Goal: Information Seeking & Learning: Learn about a topic

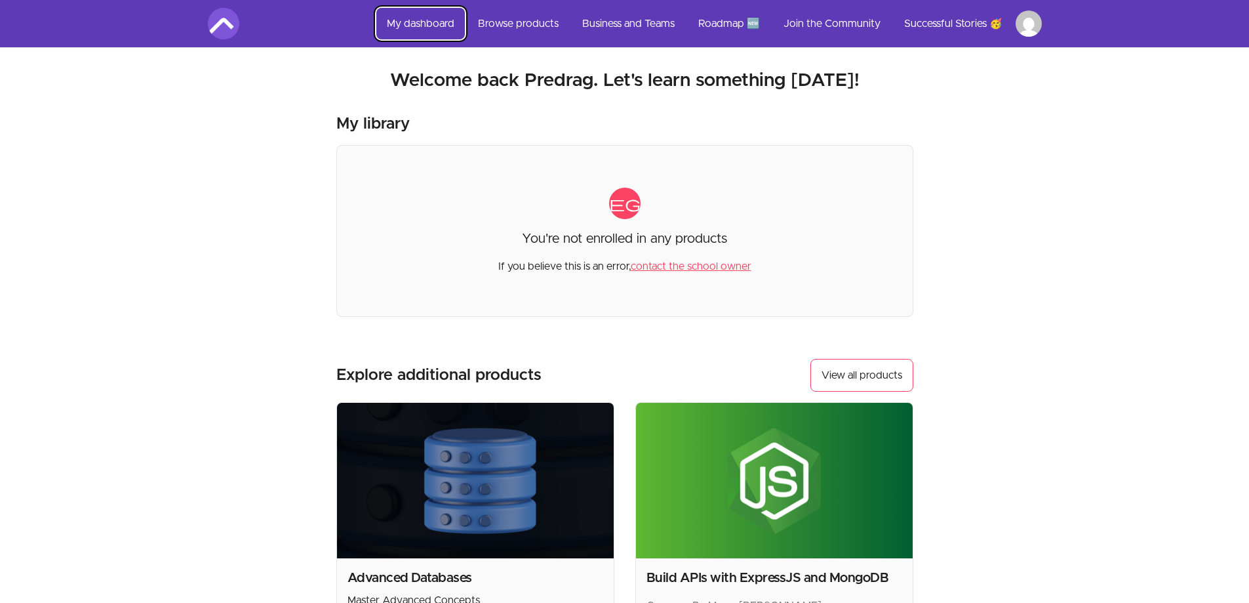
click at [418, 23] on link "My dashboard" at bounding box center [420, 23] width 89 height 31
click at [416, 23] on link "My dashboard" at bounding box center [420, 23] width 89 height 31
click at [519, 21] on link "Browse products" at bounding box center [519, 23] width 102 height 31
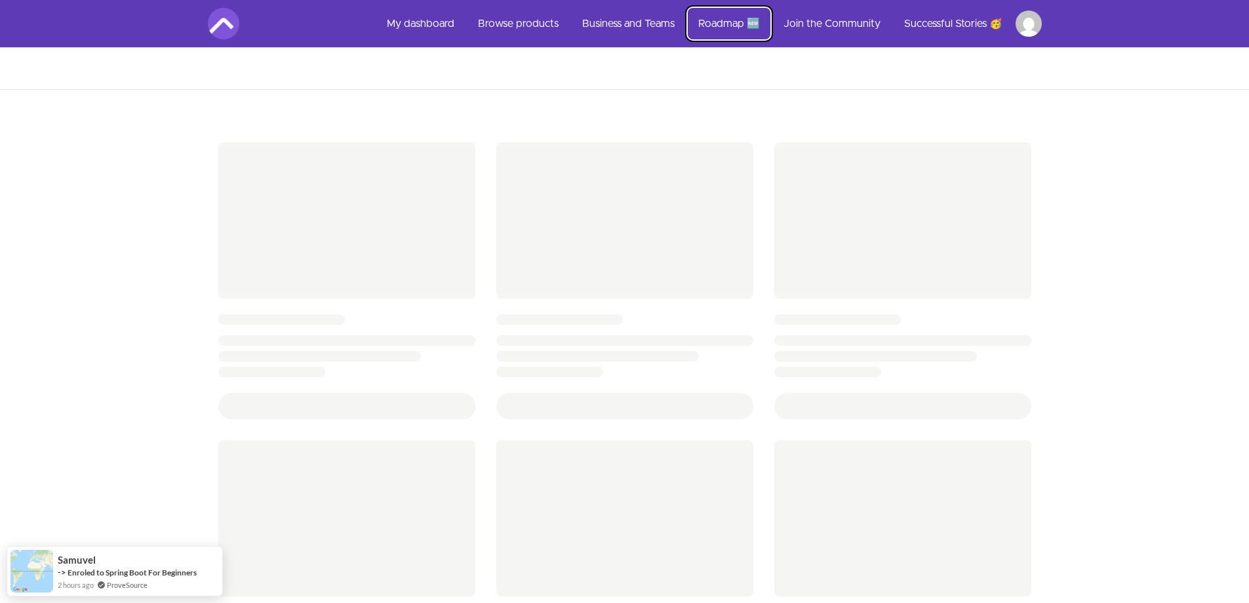
click at [725, 24] on link "Roadmap 🆕" at bounding box center [729, 23] width 83 height 31
click at [947, 26] on link "Successful Stories 🥳" at bounding box center [953, 23] width 119 height 31
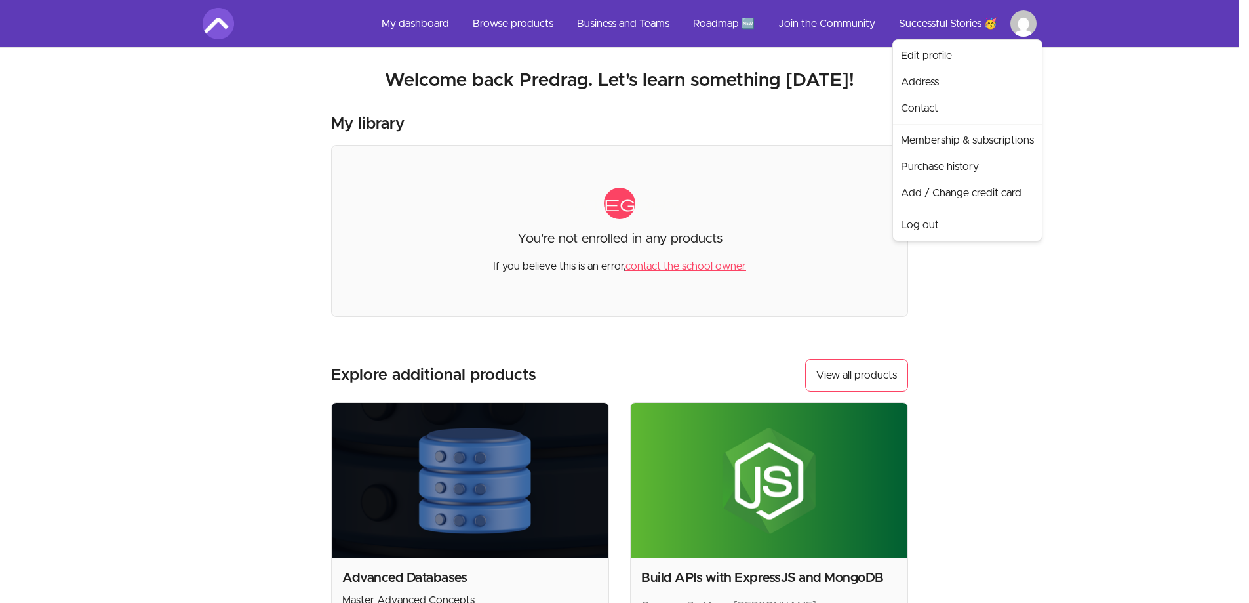
click at [1033, 26] on html "Skip to main content Main menu Includes navigation links and user settings My d…" at bounding box center [624, 444] width 1249 height 889
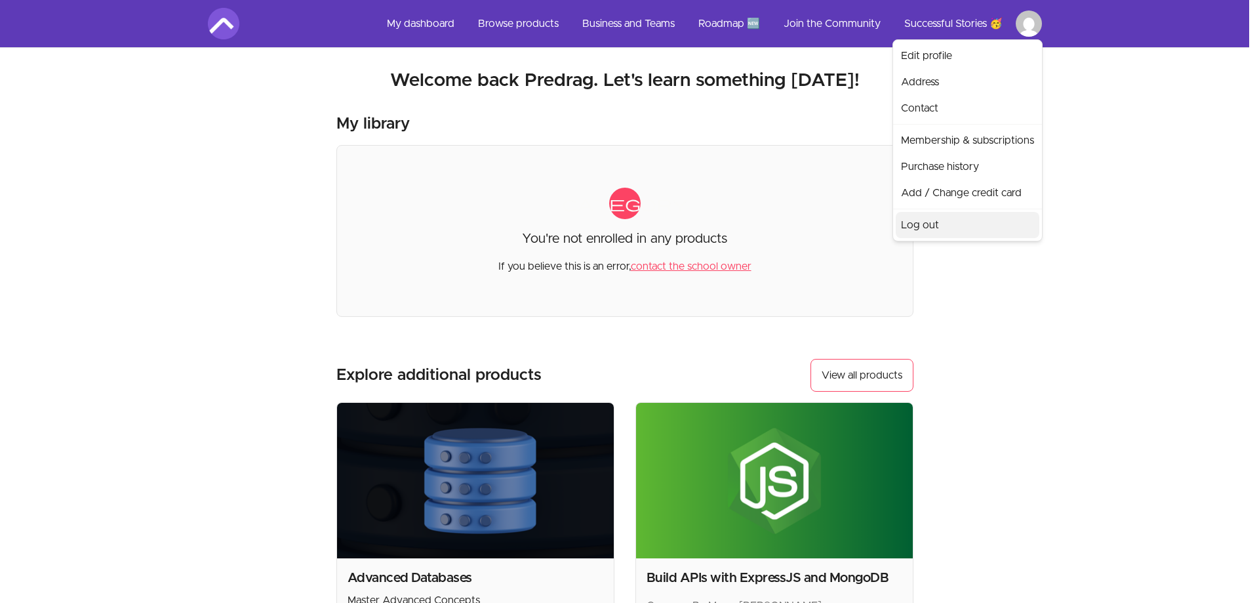
click at [933, 221] on link "Log out" at bounding box center [968, 225] width 144 height 26
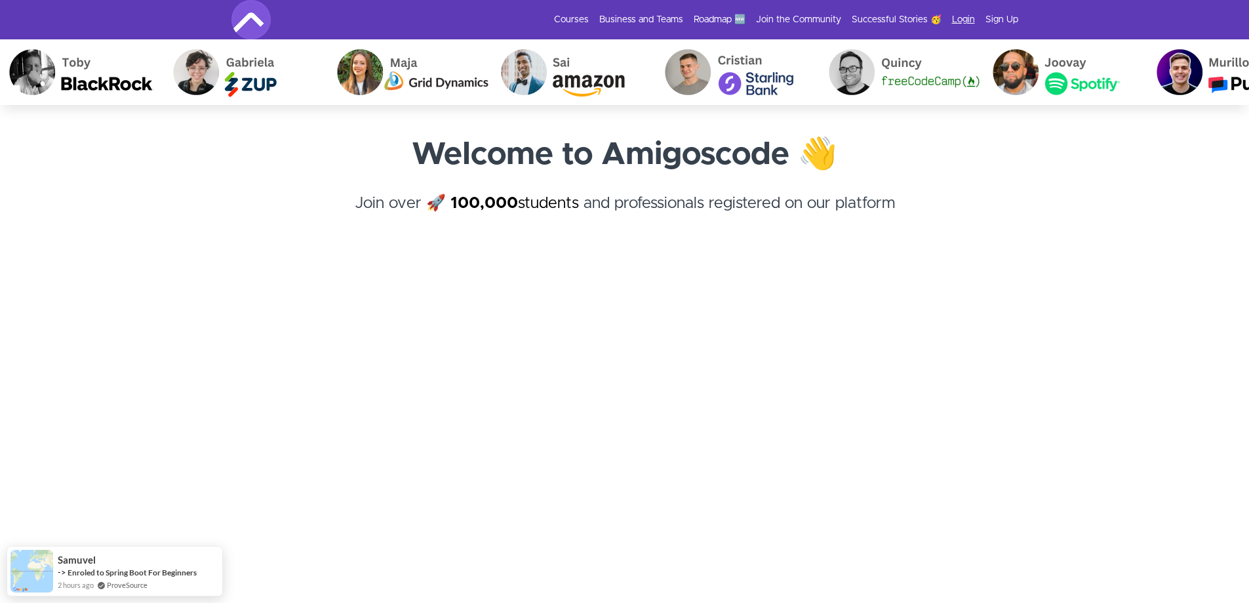
click at [960, 20] on link "Login" at bounding box center [963, 19] width 23 height 13
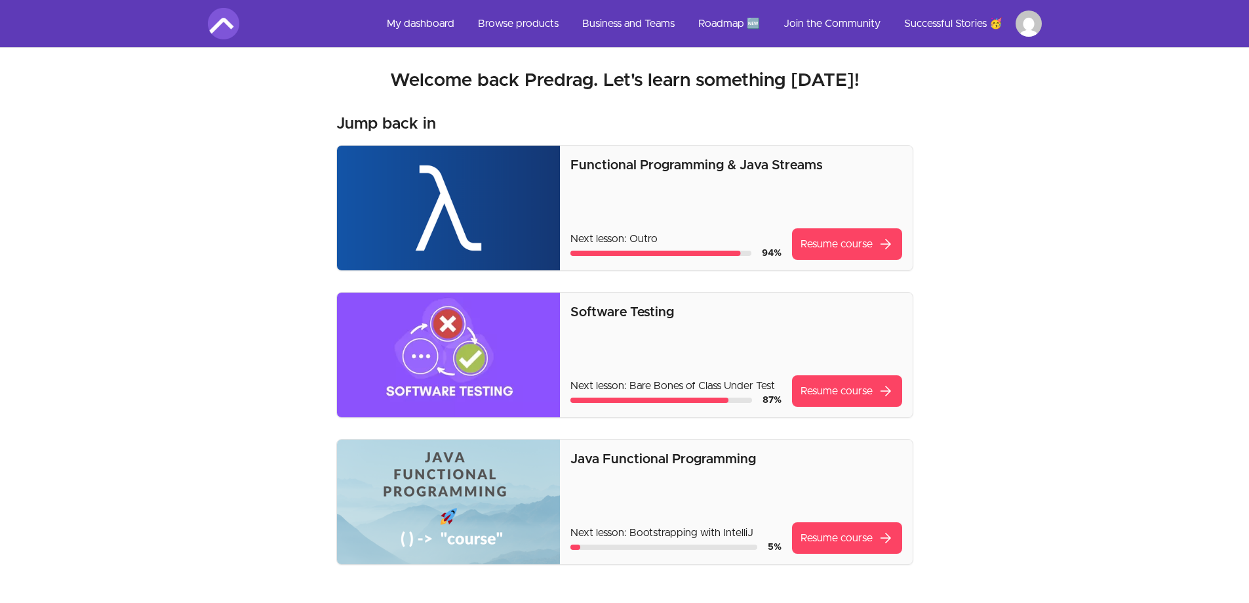
click at [1096, 426] on div "Skip to main content Main menu Includes navigation links and user settings My d…" at bounding box center [624, 568] width 1249 height 1136
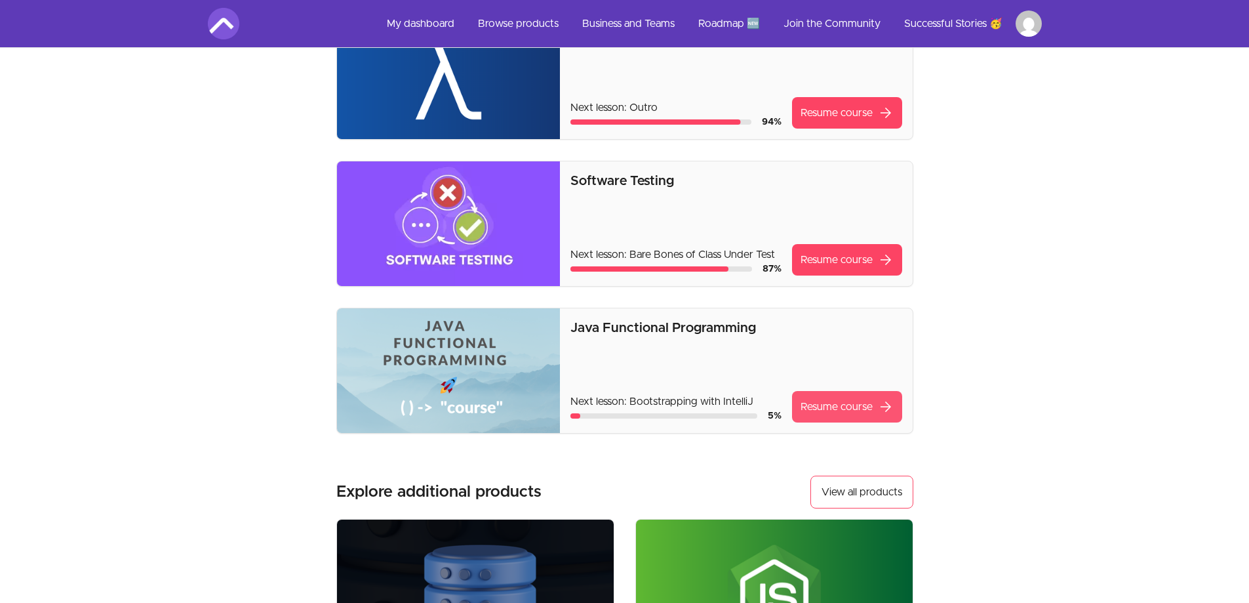
click at [832, 409] on link "Resume course arrow_forward" at bounding box center [847, 406] width 110 height 31
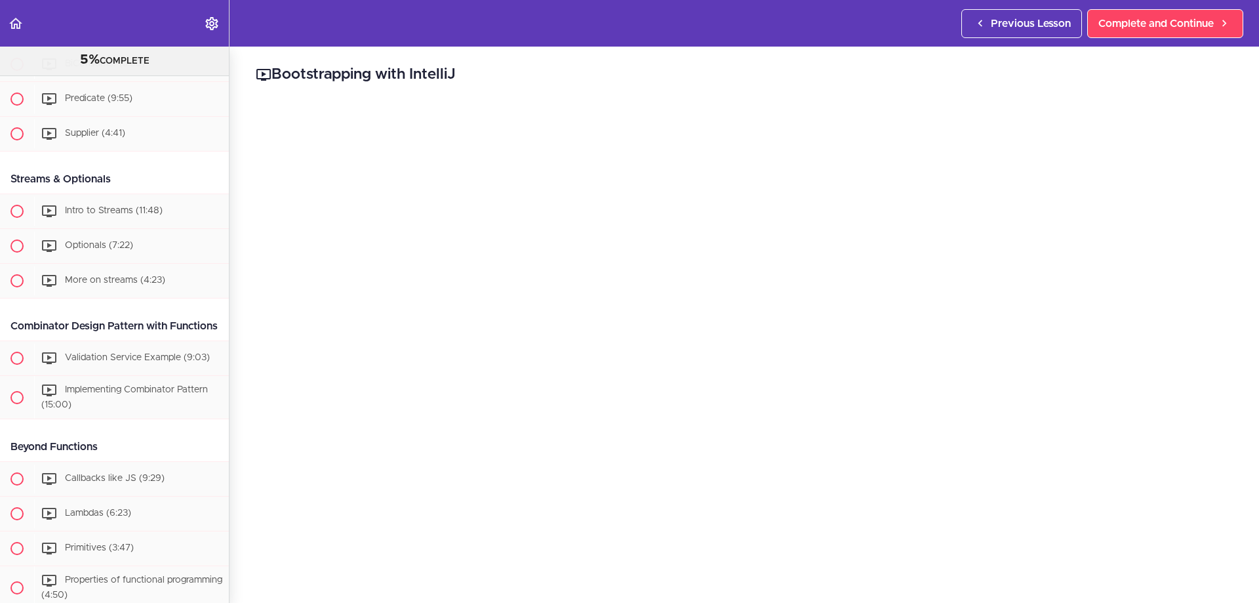
scroll to position [220, 0]
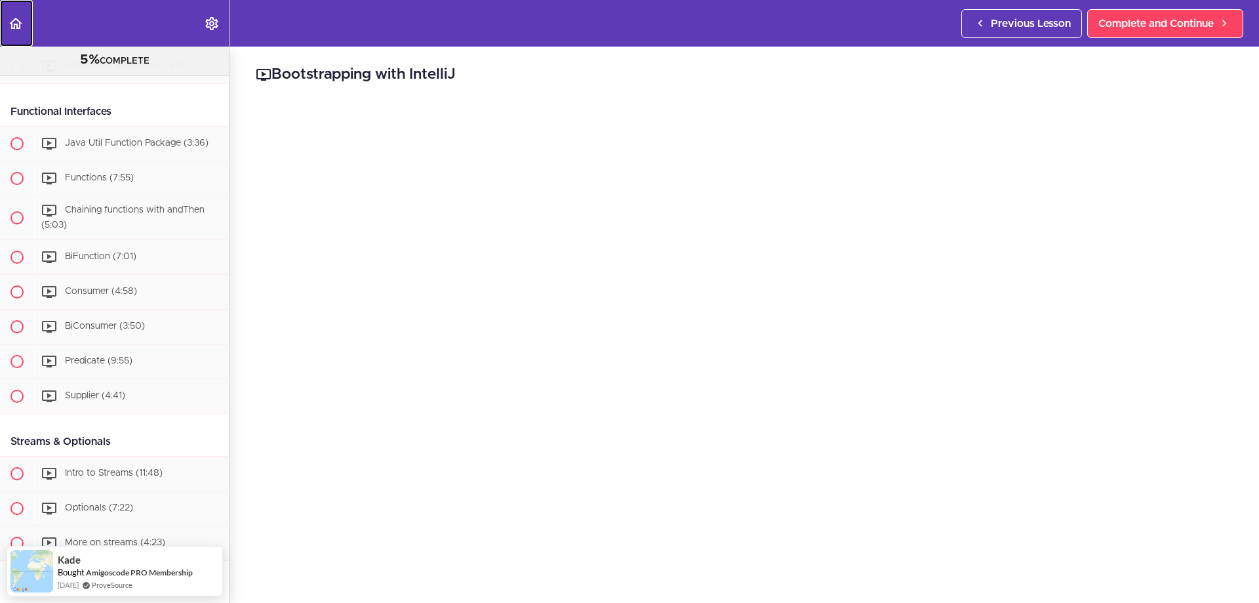
click at [13, 24] on icon "Back to course curriculum" at bounding box center [16, 24] width 16 height 16
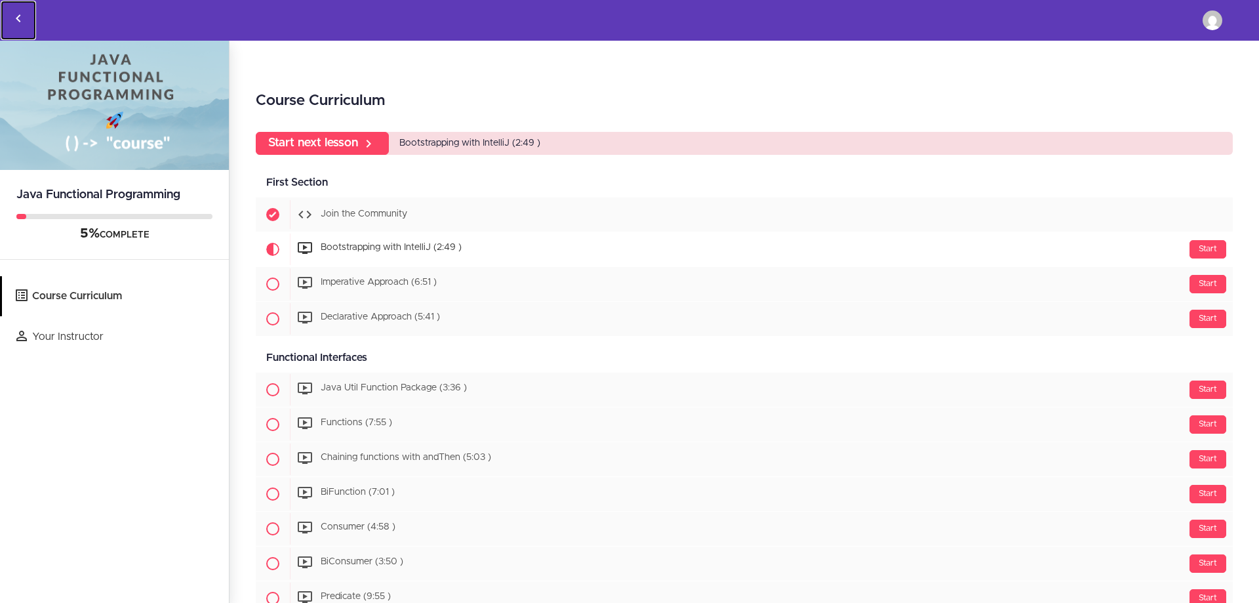
click at [13, 16] on icon "Back to courses" at bounding box center [18, 18] width 16 height 16
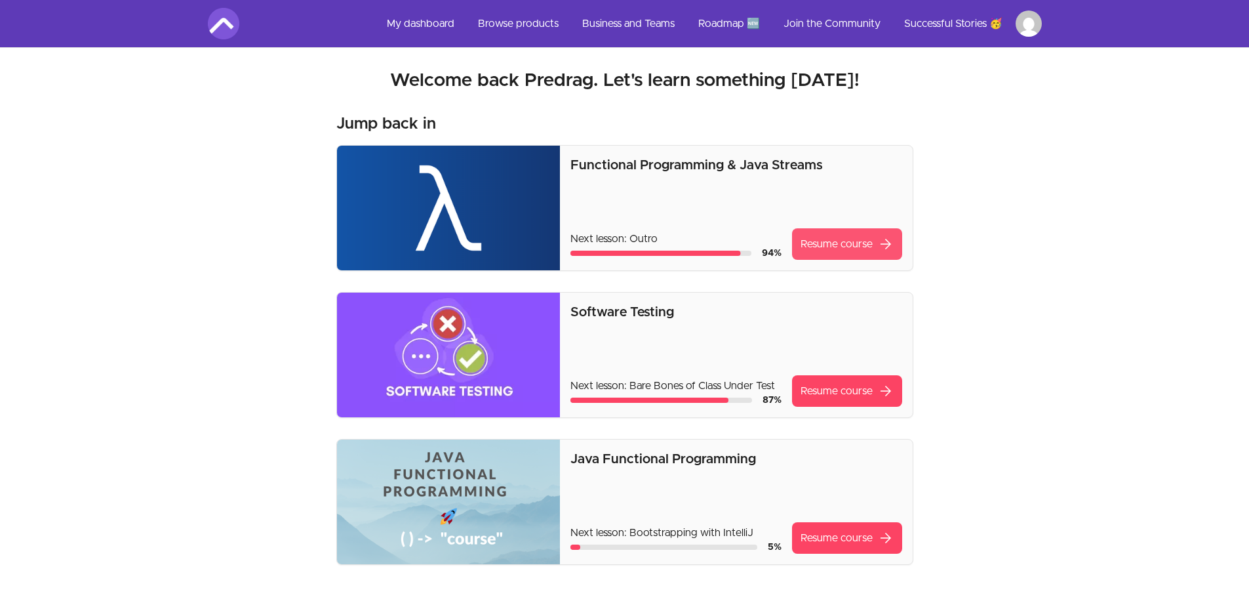
click at [839, 245] on link "Resume course arrow_forward" at bounding box center [847, 243] width 110 height 31
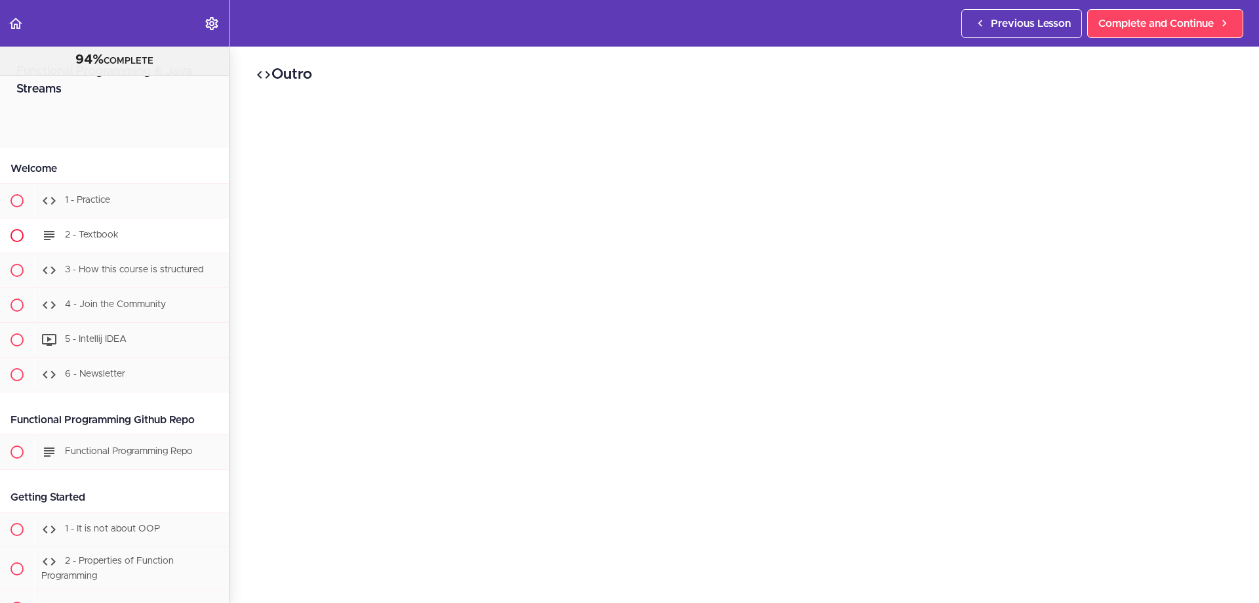
scroll to position [131, 0]
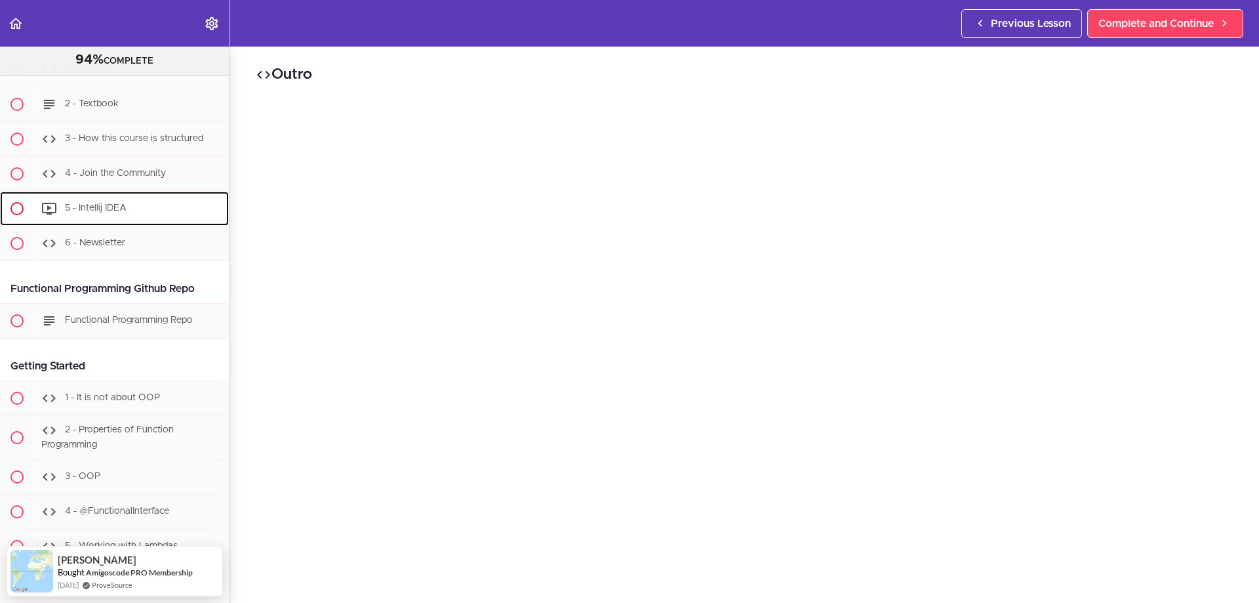
click at [107, 205] on span "5 - Intellij IDEA" at bounding box center [96, 207] width 62 height 9
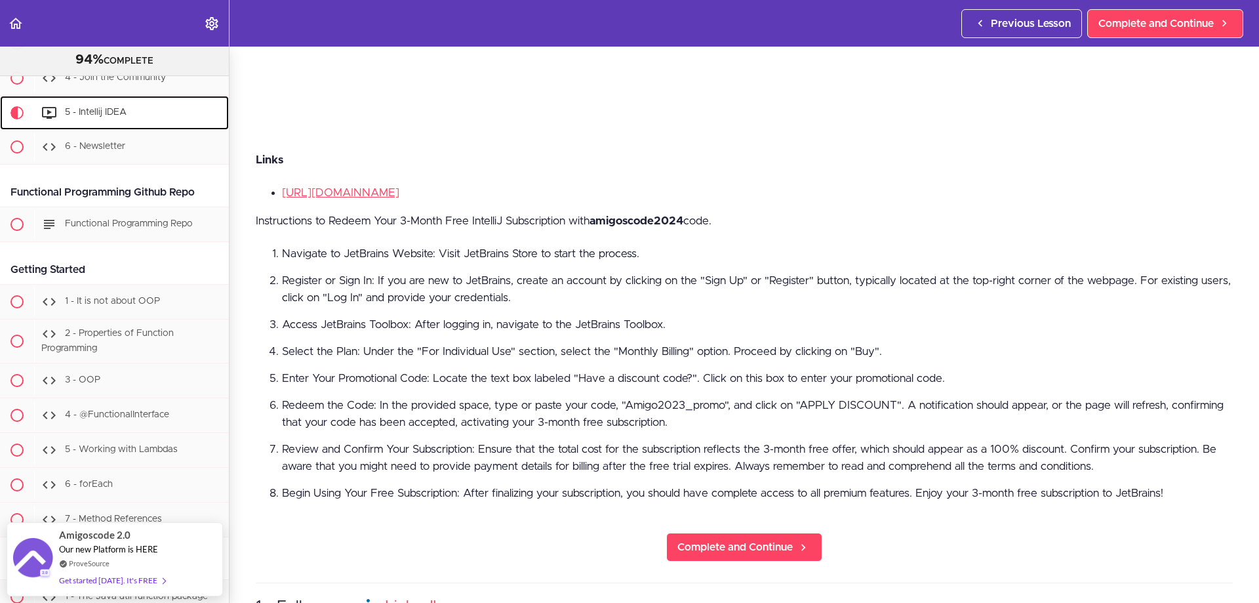
scroll to position [96, 0]
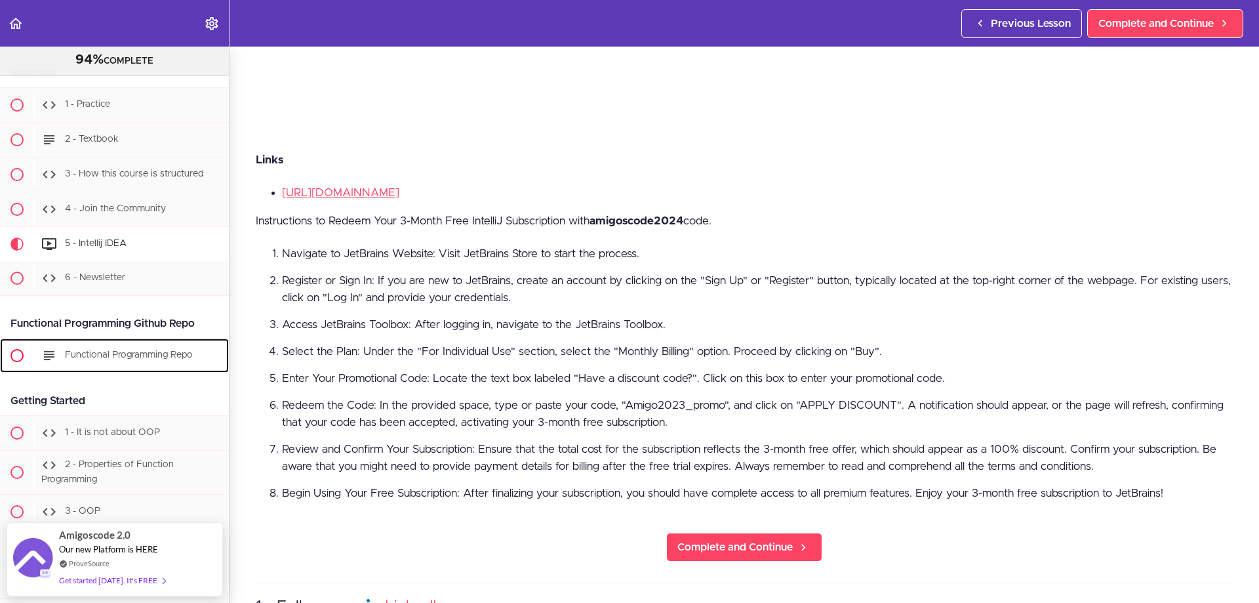
click at [156, 353] on span "Functional Programming Repo" at bounding box center [129, 354] width 128 height 9
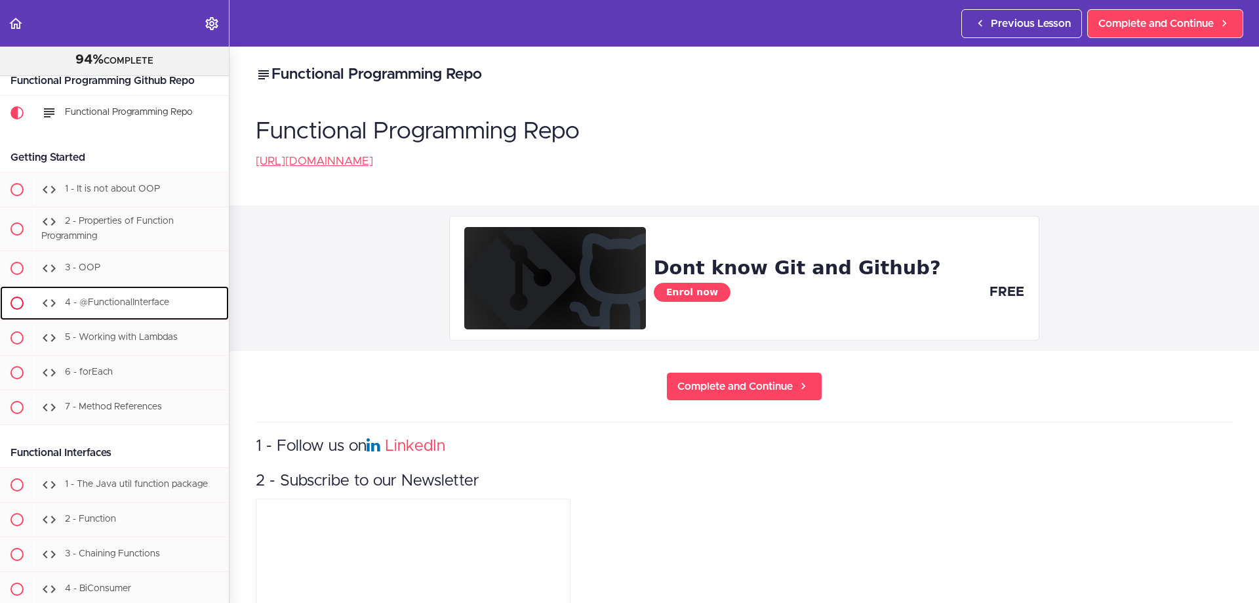
click at [137, 301] on span "4 - @FunctionalInterface" at bounding box center [117, 302] width 104 height 9
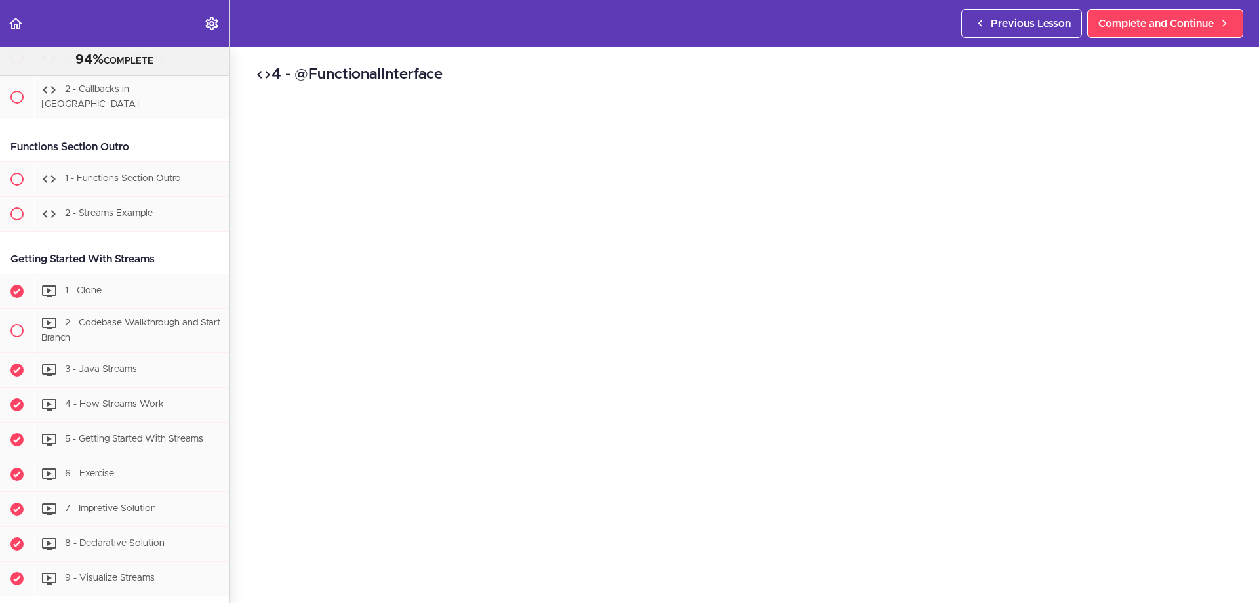
scroll to position [1443, 0]
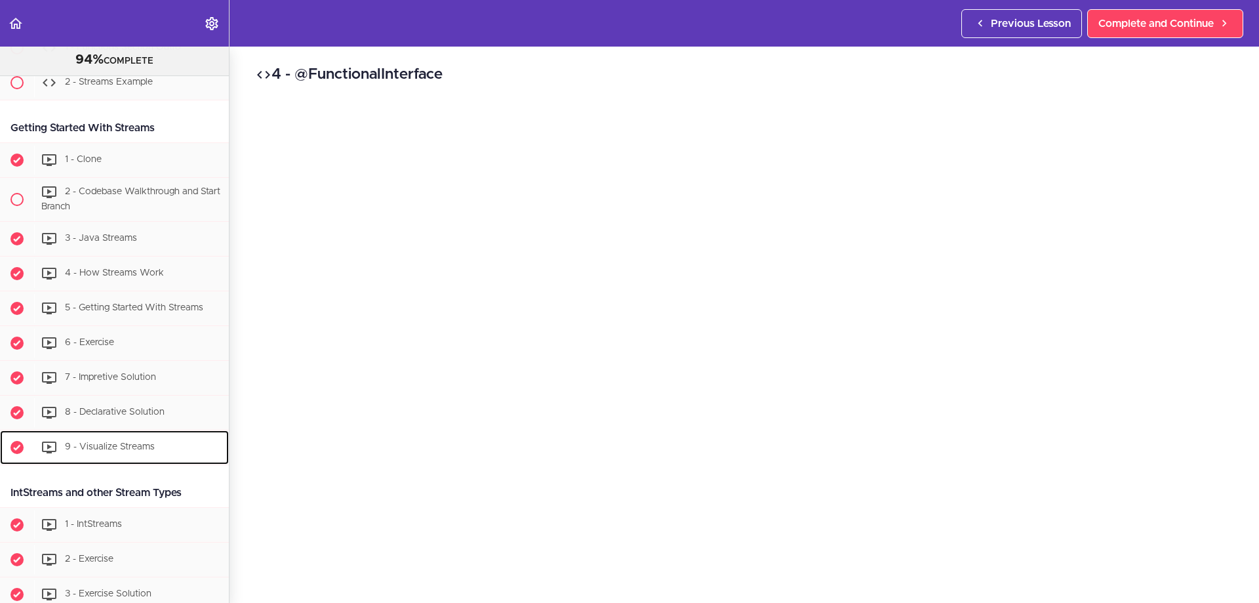
click at [121, 433] on div "9 - Visualize Streams" at bounding box center [131, 447] width 195 height 29
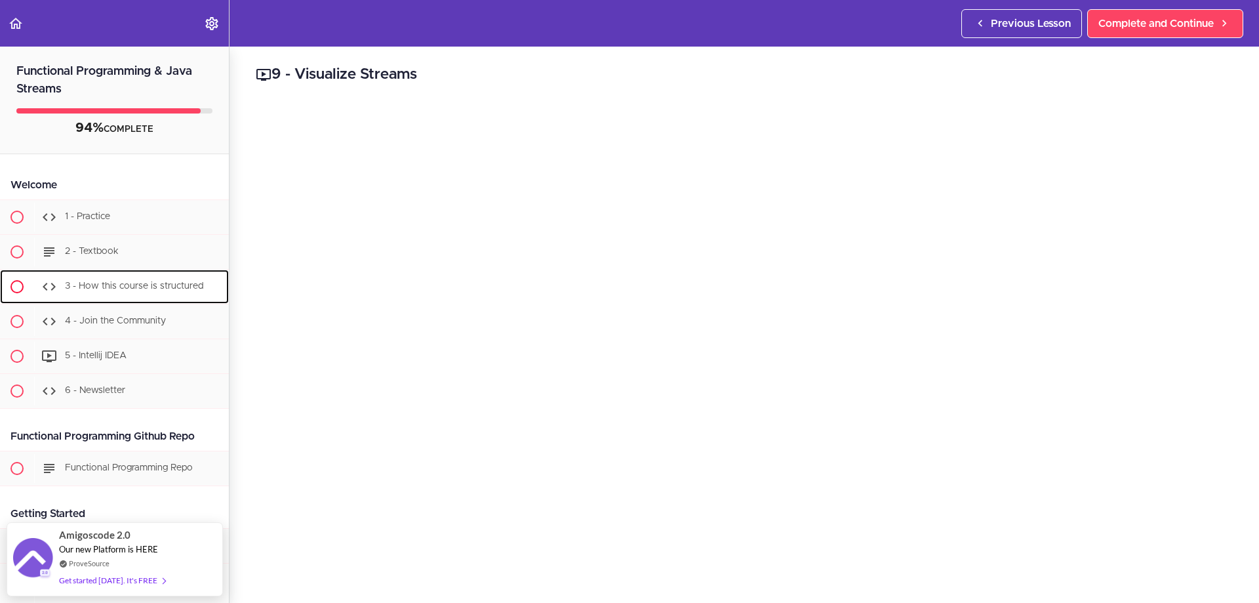
click at [155, 288] on span "3 - How this course is structured" at bounding box center [134, 285] width 138 height 9
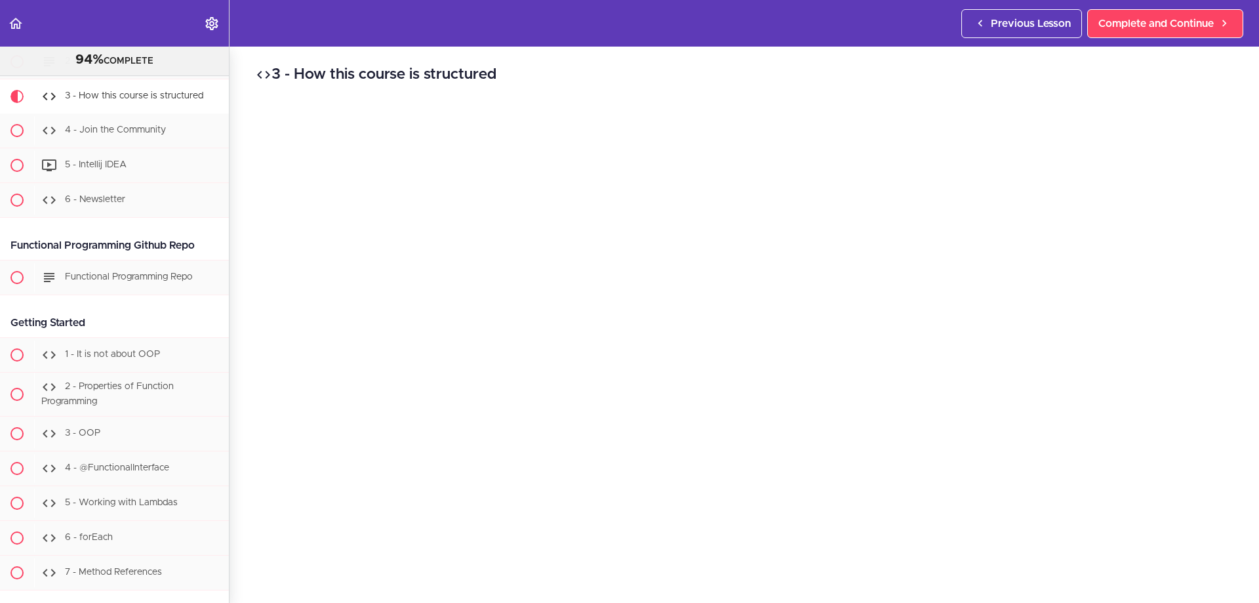
scroll to position [131, 0]
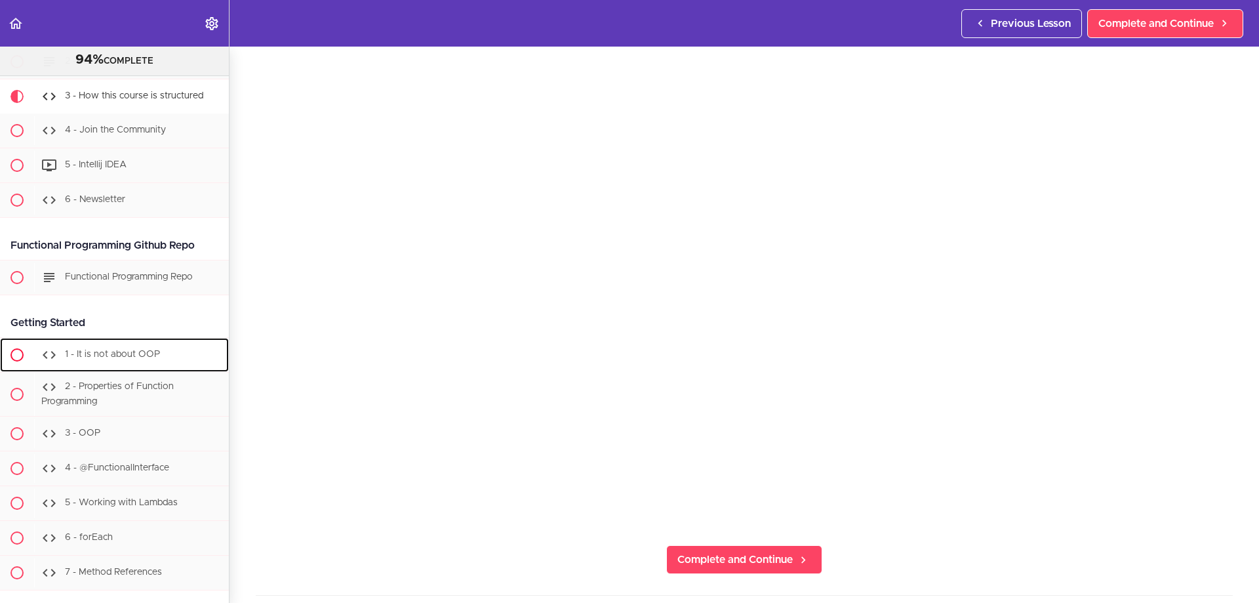
click at [142, 356] on span "1 - It is not about OOP" at bounding box center [112, 354] width 95 height 9
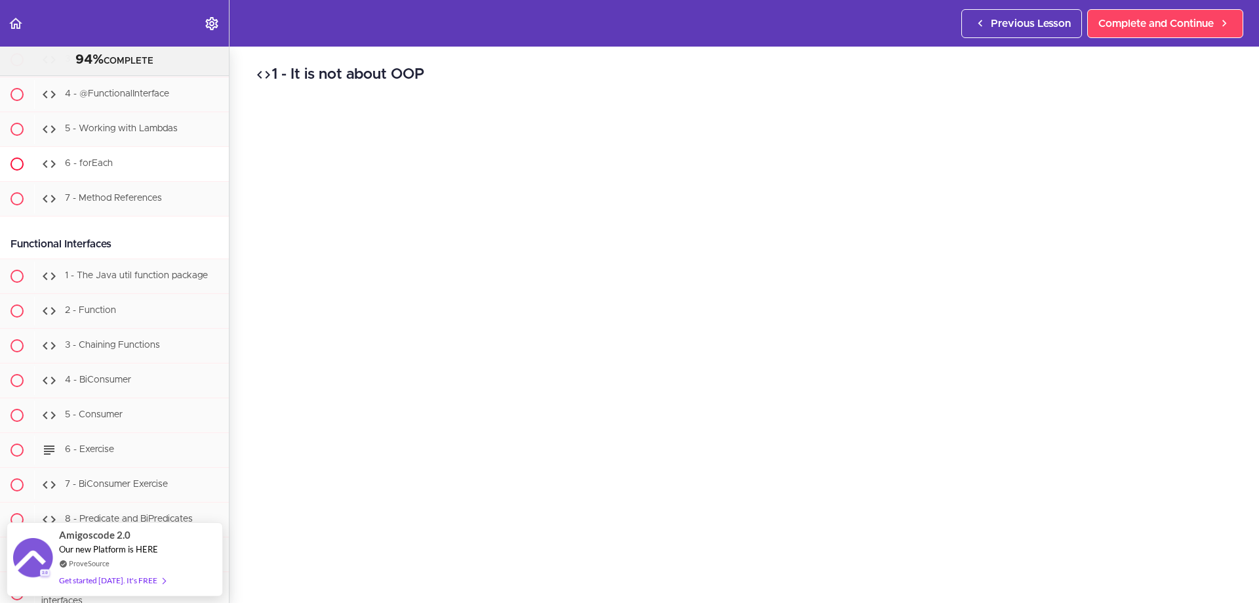
scroll to position [285, 0]
